Goal: Entertainment & Leisure: Consume media (video, audio)

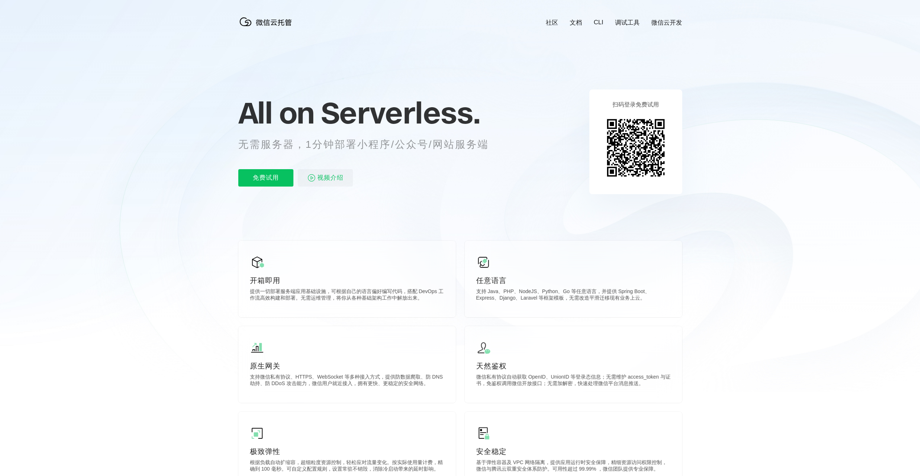
click at [251, 24] on img at bounding box center [267, 22] width 58 height 15
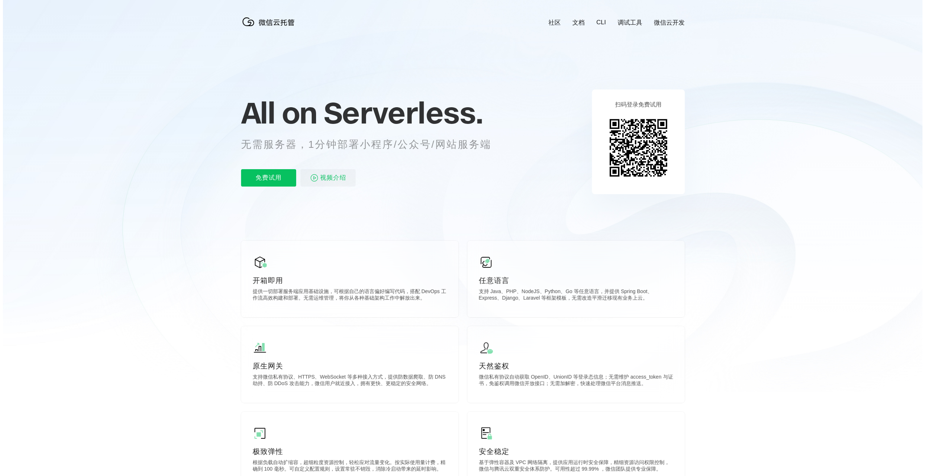
scroll to position [0, 1289]
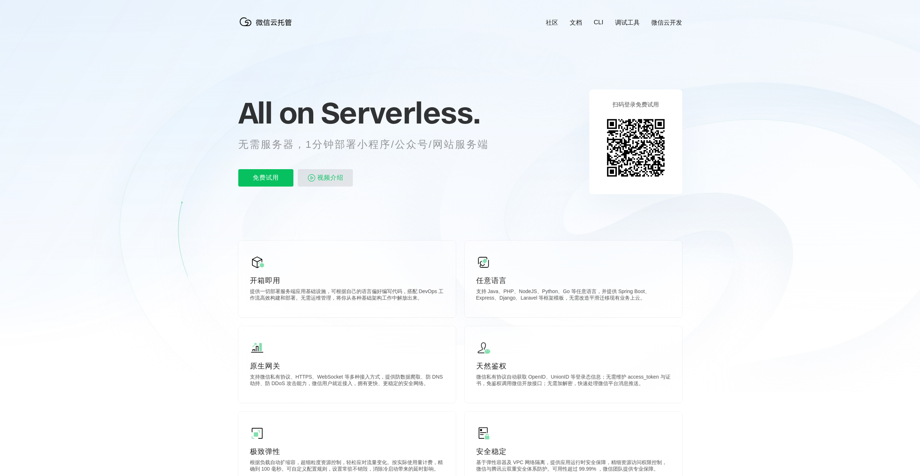
click at [317, 175] on span "视频介绍" at bounding box center [330, 177] width 26 height 17
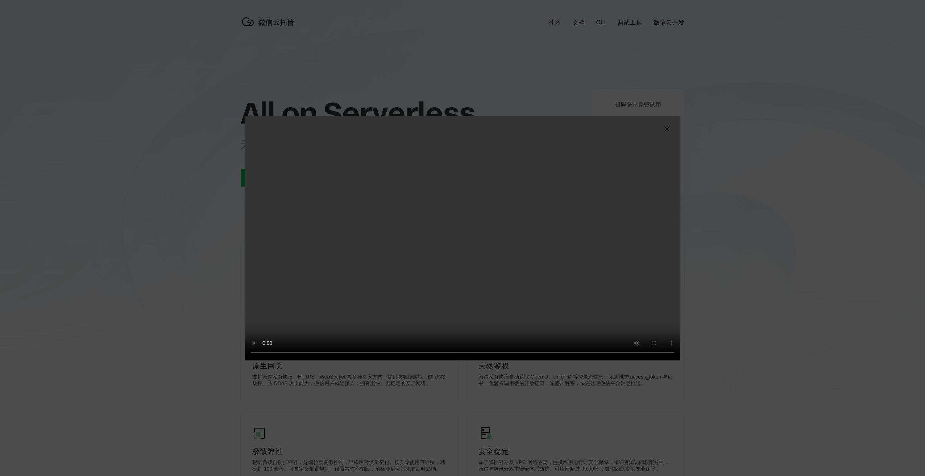
click at [745, 85] on div "抱歉，您的浏览器暂不支持播放此视频" at bounding box center [462, 238] width 925 height 476
